Goal: Task Accomplishment & Management: Use online tool/utility

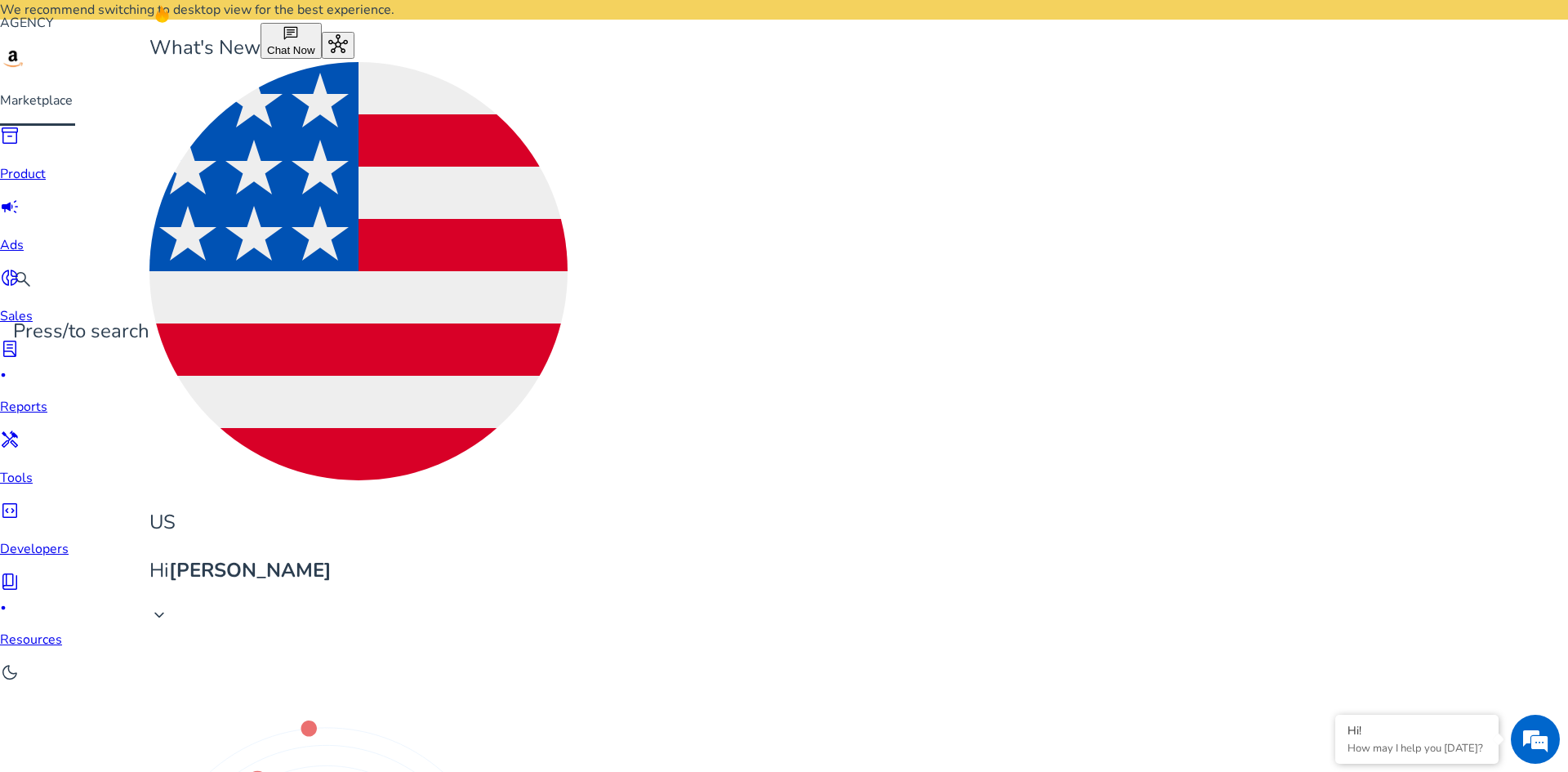
click at [20, 196] on span "campaign" at bounding box center [9, 206] width 20 height 20
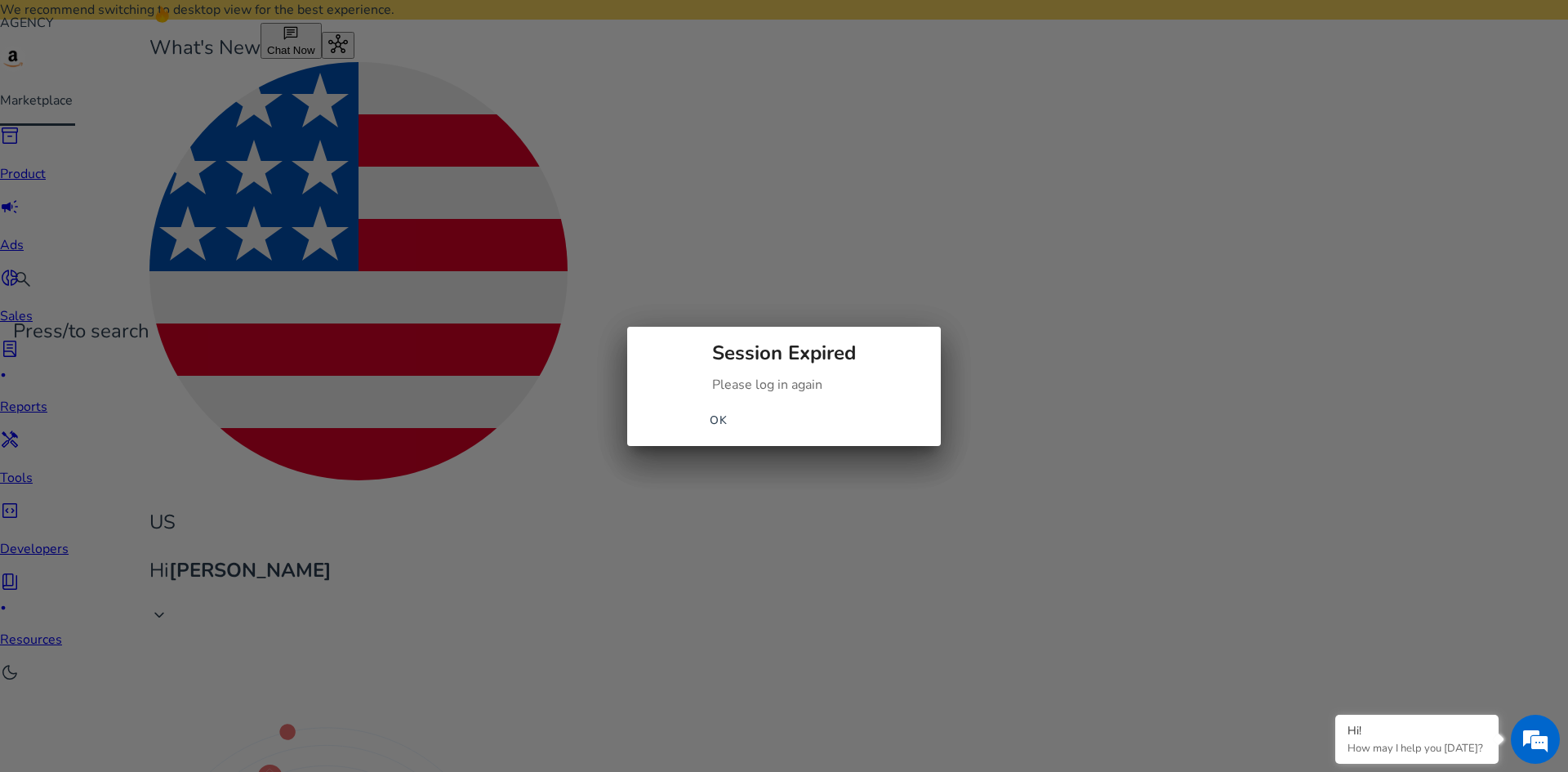
click at [728, 419] on span "OK" at bounding box center [719, 420] width 19 height 17
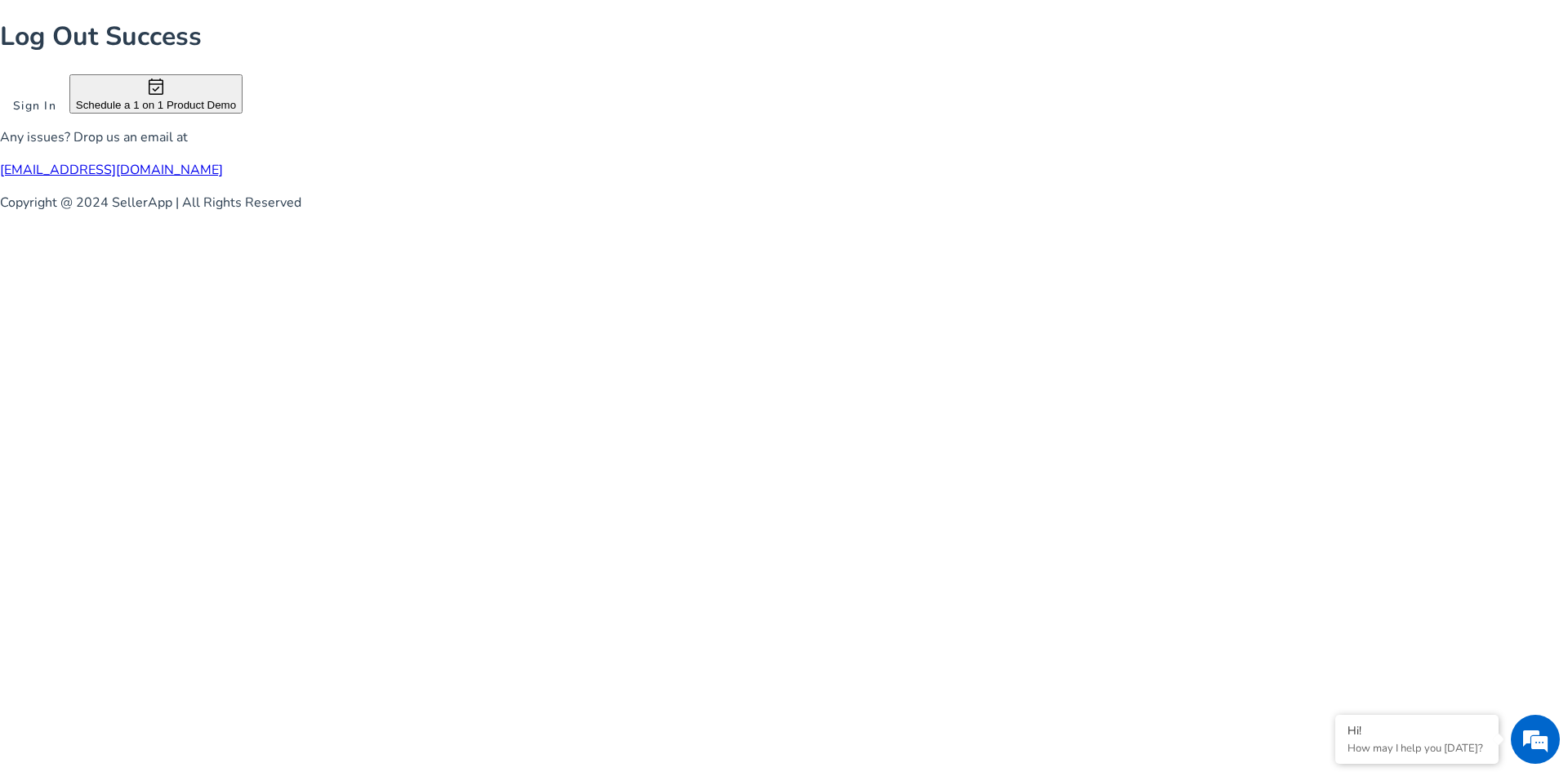
click at [70, 125] on span at bounding box center [34, 105] width 70 height 39
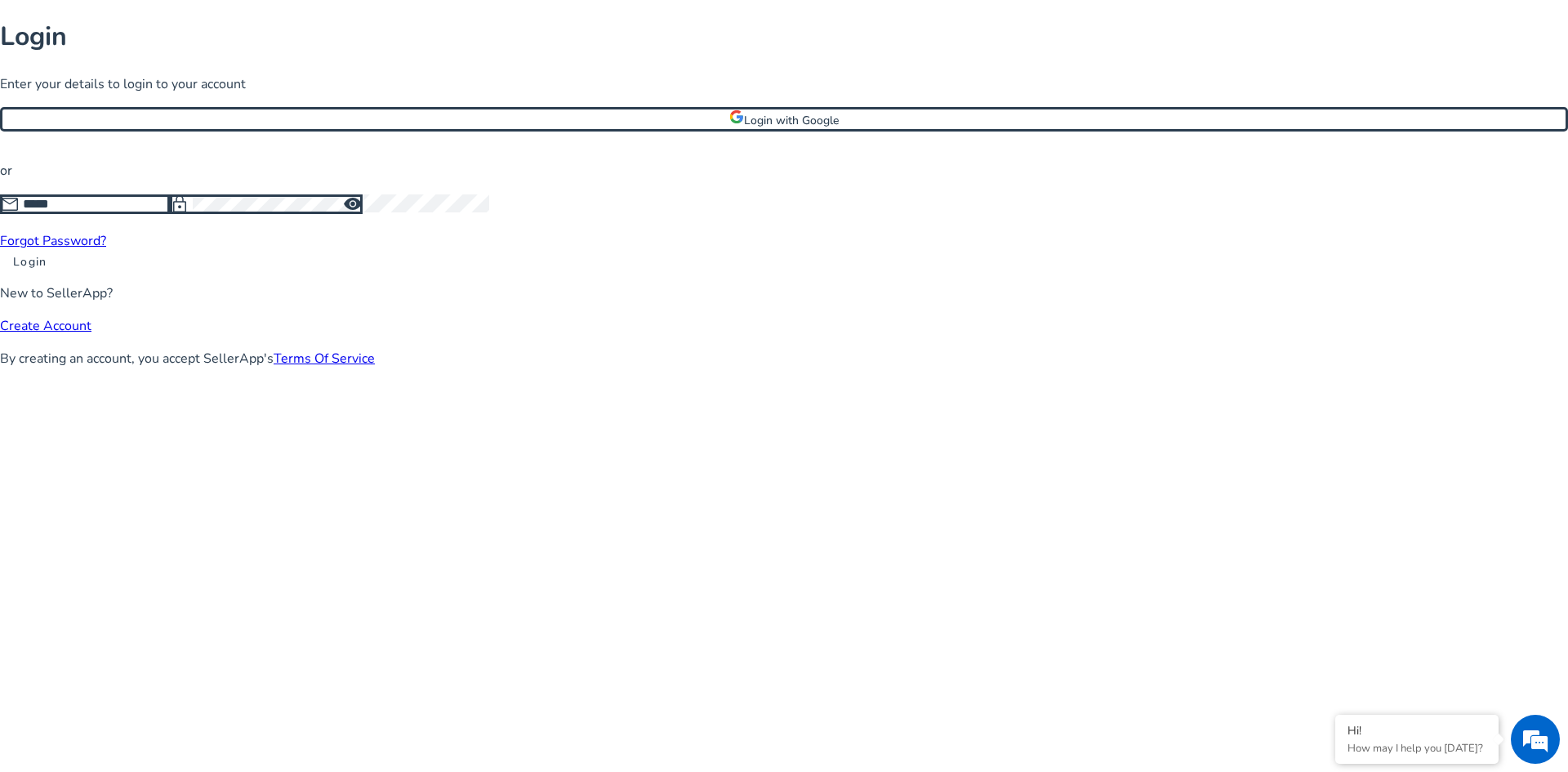
click at [169, 213] on input at bounding box center [97, 204] width 147 height 18
type input "**********"
click at [47, 270] on span "Login" at bounding box center [30, 262] width 34 height 17
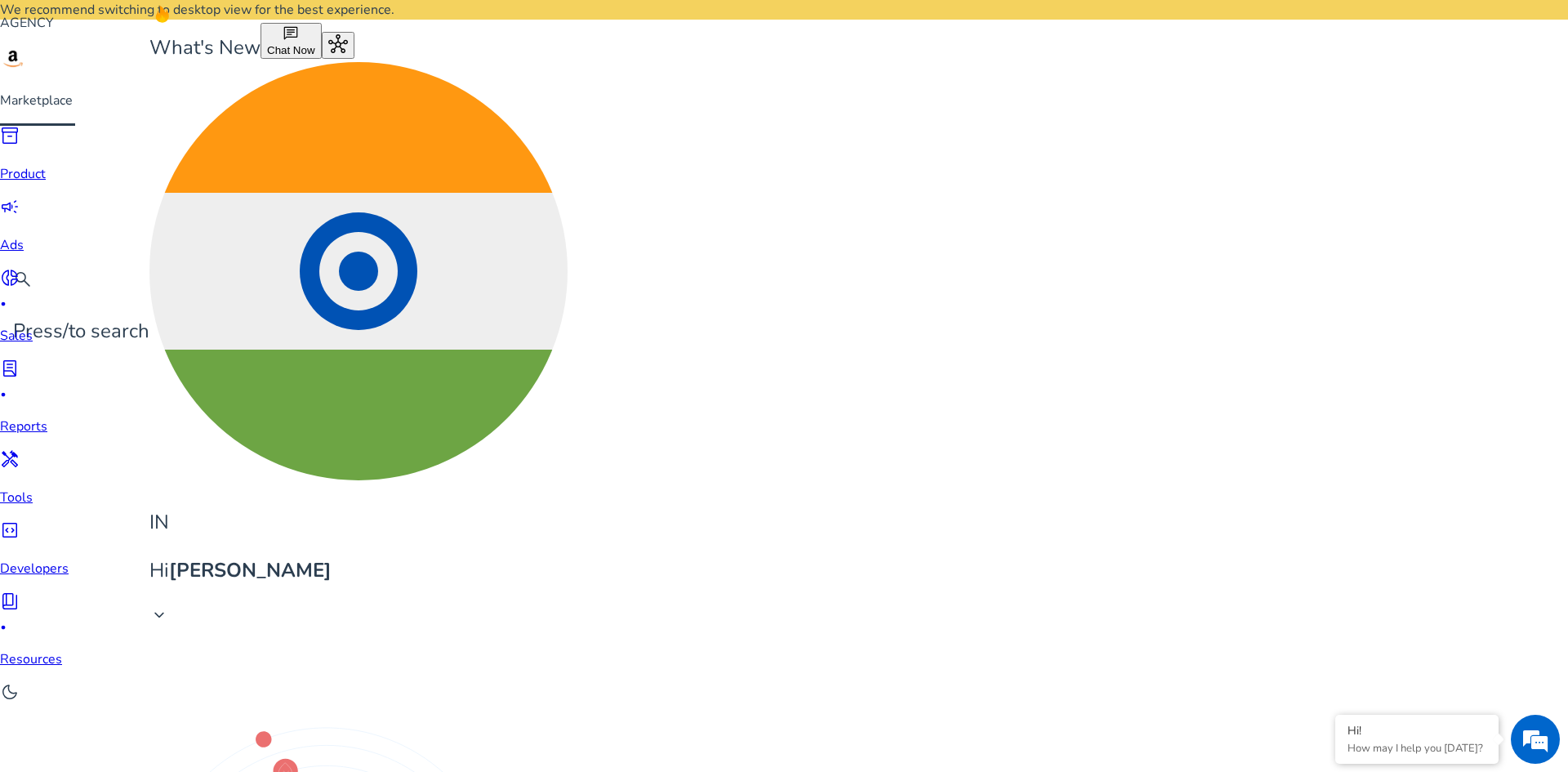
click at [20, 145] on span "inventory_2" at bounding box center [9, 135] width 20 height 20
click at [20, 199] on span "campaign" at bounding box center [9, 206] width 20 height 20
click at [20, 201] on span "campaign" at bounding box center [9, 206] width 20 height 20
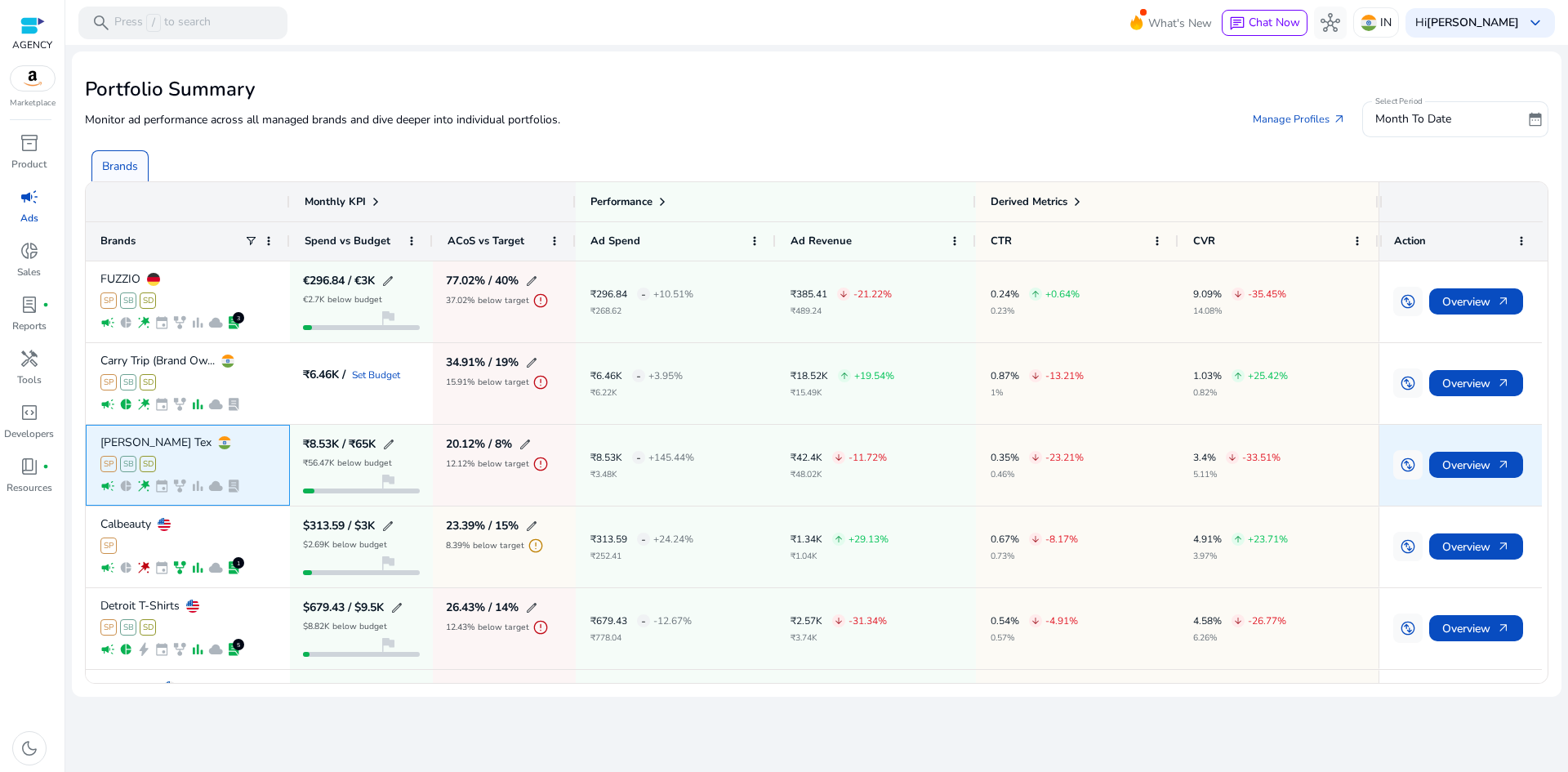
drag, startPoint x: 96, startPoint y: 442, endPoint x: 190, endPoint y: 444, distance: 94.0
click at [190, 444] on div "Sree Rathnam Tex SP SB SD campaign pie_chart wand_stars event family_history ba…" at bounding box center [187, 465] width 204 height 81
drag, startPoint x: 95, startPoint y: 436, endPoint x: 182, endPoint y: 449, distance: 88.0
click at [182, 449] on div "Sree Rathnam Tex SP SB SD campaign pie_chart wand_stars event family_history ba…" at bounding box center [187, 465] width 204 height 81
drag, startPoint x: 82, startPoint y: 432, endPoint x: 214, endPoint y: 439, distance: 132.2
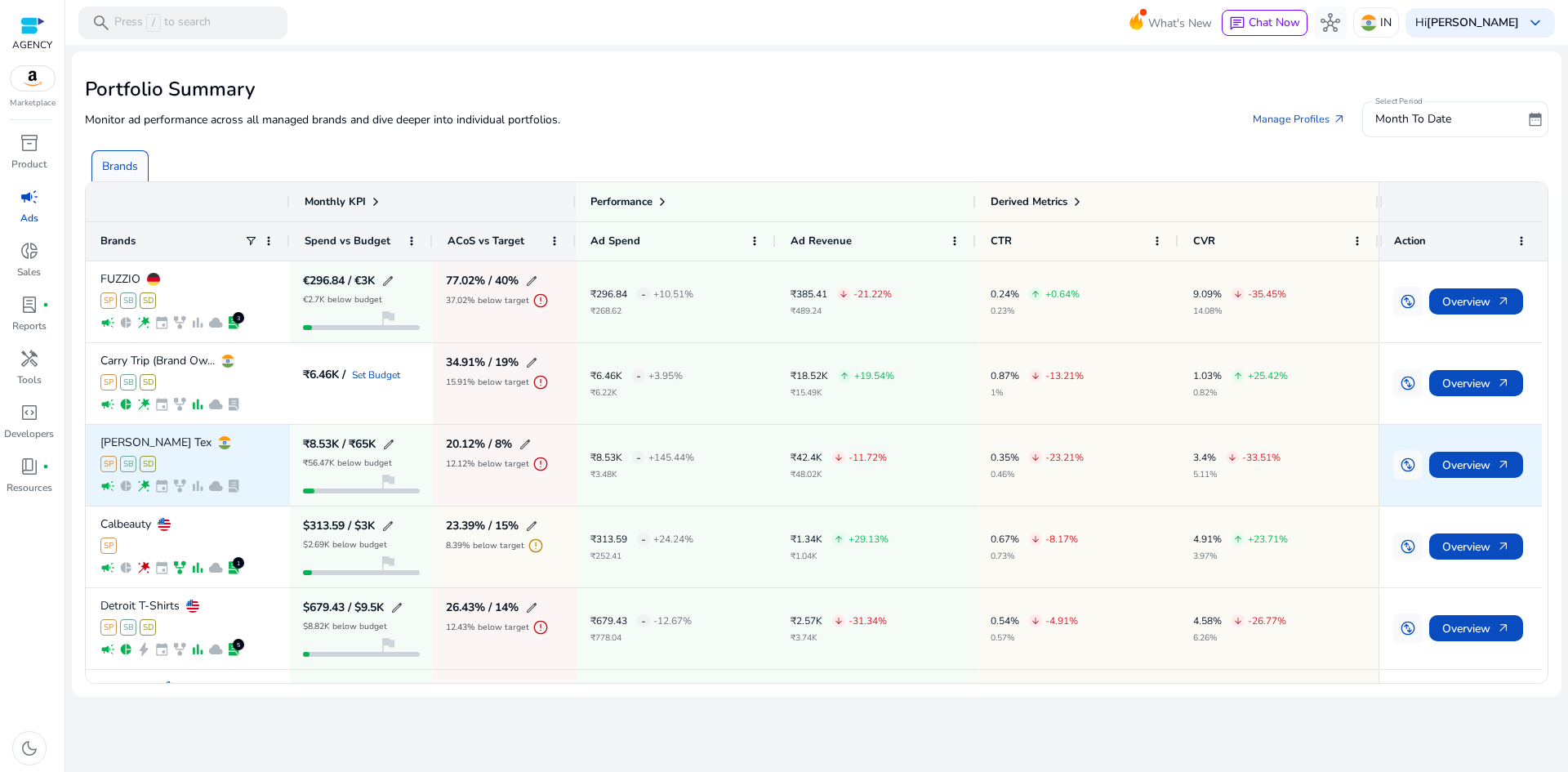
click at [214, 439] on mat-card "Portfolio Summary Monitor ad performance across all managed brands and dive dee…" at bounding box center [817, 373] width 1490 height 645
